Goal: Task Accomplishment & Management: Manage account settings

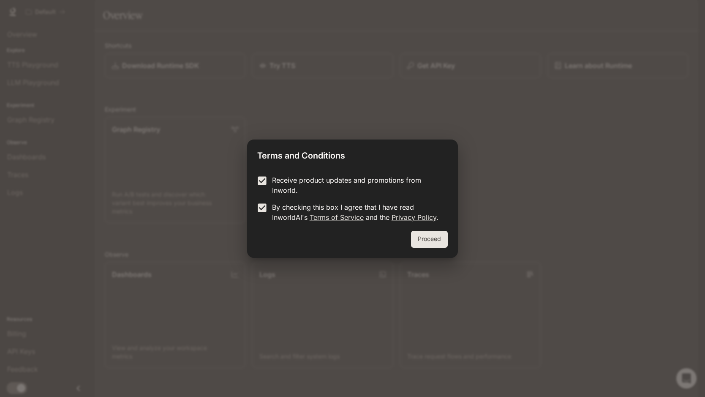
click at [429, 236] on button "Proceed" at bounding box center [429, 239] width 37 height 17
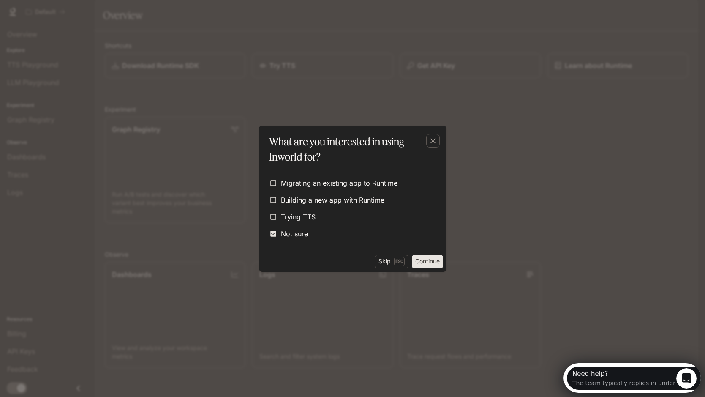
click at [414, 261] on button "Continue" at bounding box center [427, 262] width 31 height 14
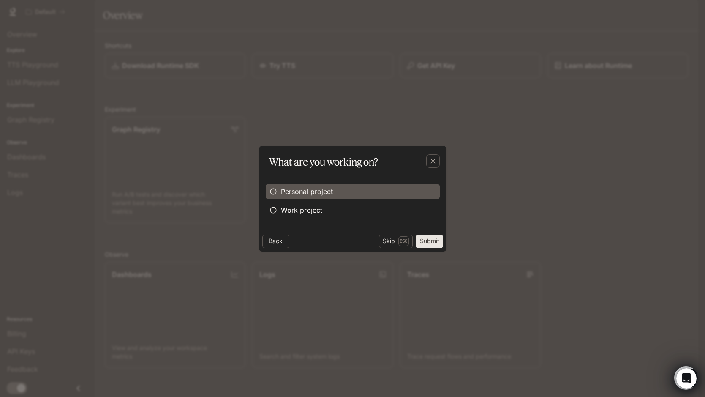
click at [300, 196] on span "Personal project" at bounding box center [307, 191] width 52 height 10
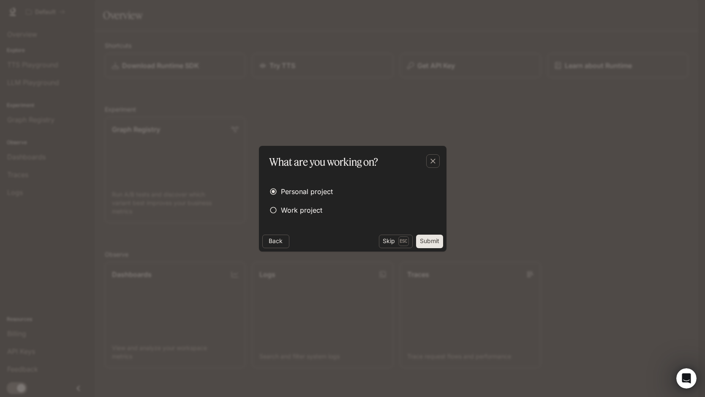
click at [420, 245] on button "Submit" at bounding box center [429, 241] width 27 height 14
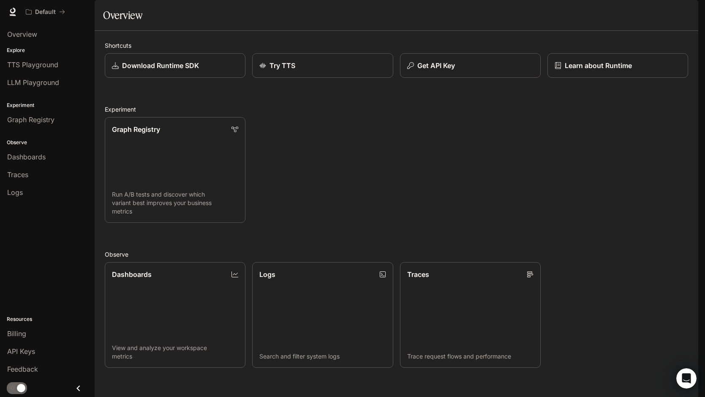
scroll to position [8, 0]
click at [683, 377] on icon "Open Intercom Messenger" at bounding box center [686, 377] width 14 height 14
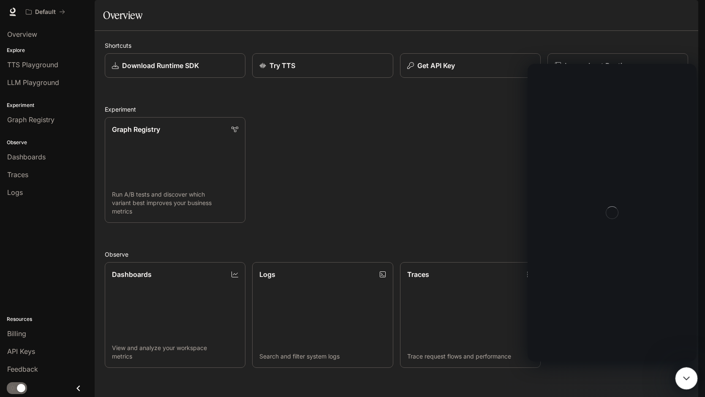
scroll to position [0, 0]
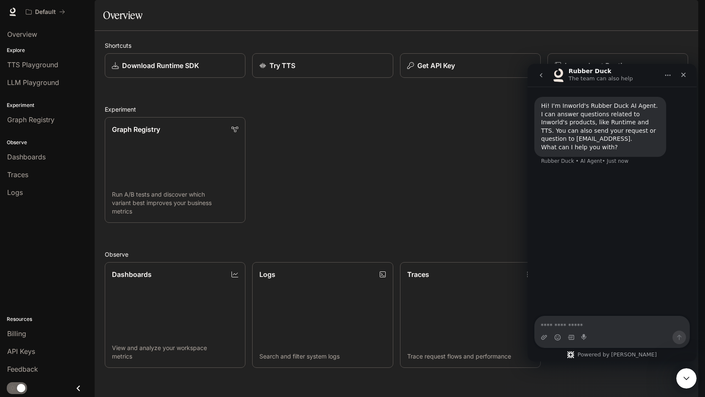
click at [425, 211] on div "Graph Registry Run A/B tests and discover which variant best improves your busi…" at bounding box center [393, 166] width 590 height 112
click at [352, 194] on div "Graph Registry Run A/B tests and discover which variant best improves your busi…" at bounding box center [393, 166] width 590 height 112
click at [52, 158] on div "Dashboards" at bounding box center [47, 157] width 80 height 10
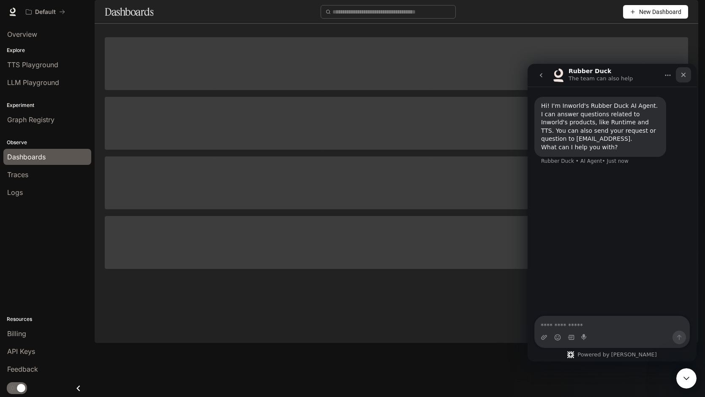
click at [679, 76] on div "Close" at bounding box center [683, 74] width 15 height 15
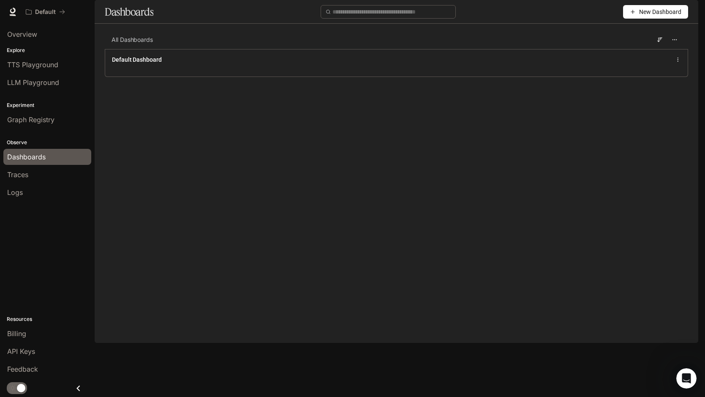
click at [682, 10] on img "button" at bounding box center [687, 12] width 12 height 12
click at [513, 180] on div at bounding box center [352, 198] width 705 height 397
